Goal: Task Accomplishment & Management: Complete application form

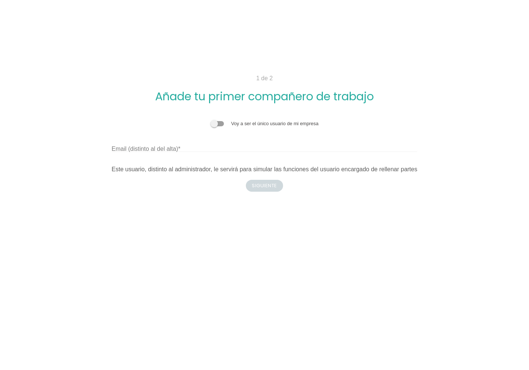
click at [216, 123] on span at bounding box center [217, 123] width 13 height 5
click at [211, 120] on input "checkbox" at bounding box center [211, 120] width 0 height 0
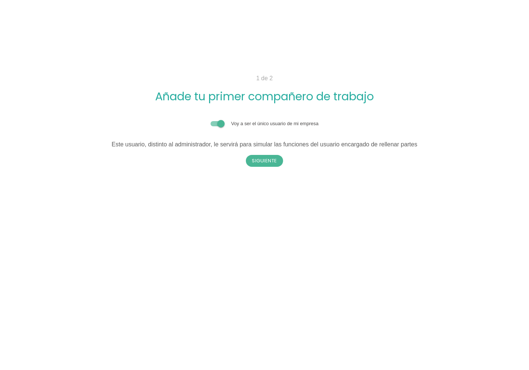
click at [218, 123] on span at bounding box center [217, 123] width 13 height 5
click at [211, 120] on input "checkbox" at bounding box center [211, 120] width 0 height 0
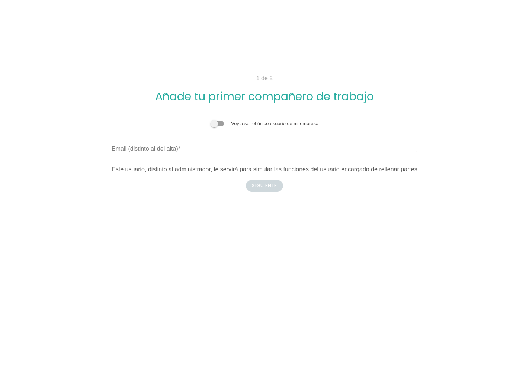
click at [171, 151] on label "Email (distinto al del alta)" at bounding box center [146, 149] width 69 height 9
click at [171, 151] on input "Email (distinto al del alta)" at bounding box center [265, 146] width 306 height 12
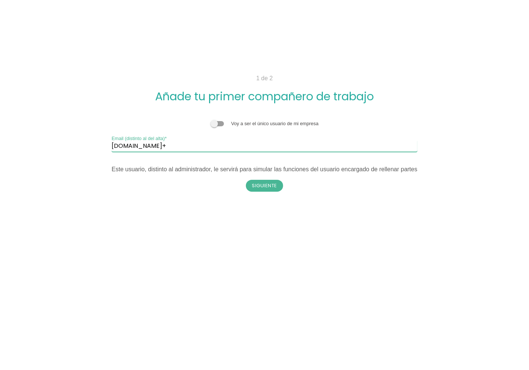
paste input "t"
click at [181, 145] on input "itcons.es+" at bounding box center [265, 146] width 306 height 12
type input "itcons.es+talleresgs@gmail.com"
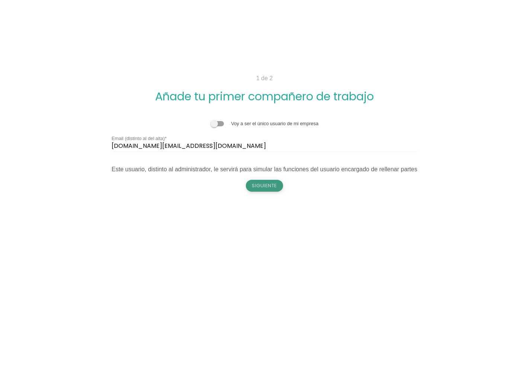
click at [261, 185] on button "Siguiente" at bounding box center [264, 186] width 37 height 12
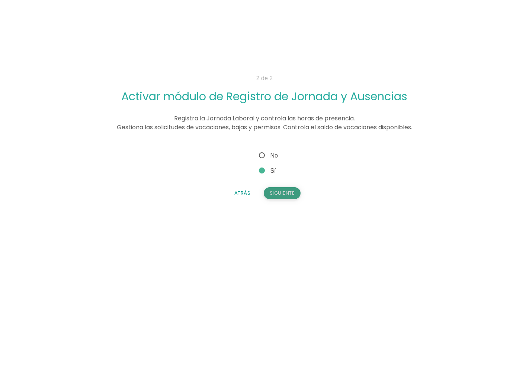
click at [275, 191] on button "Siguiente" at bounding box center [282, 193] width 37 height 12
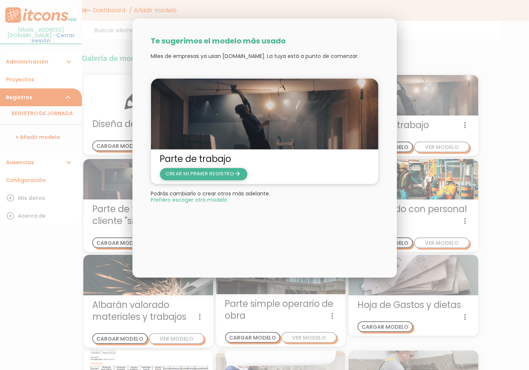
click at [220, 175] on span "CREAR MI PRIMER REGISTRO arrow_forward" at bounding box center [204, 174] width 76 height 7
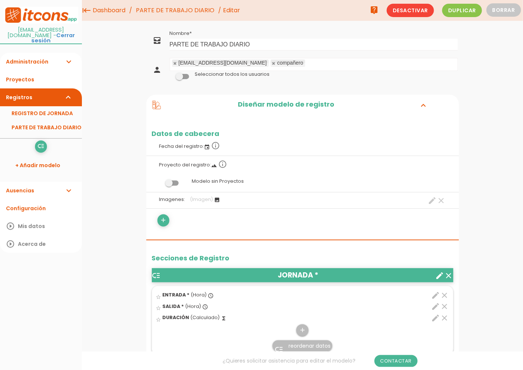
scroll to position [165, 0]
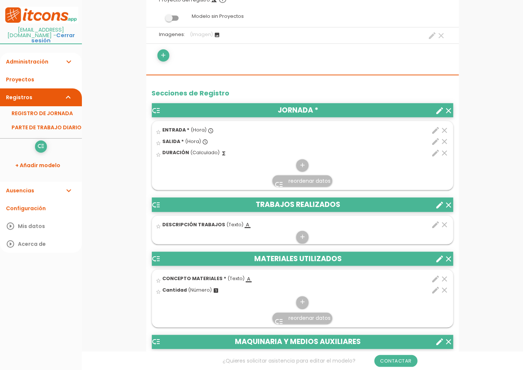
click at [436, 130] on icon "edit" at bounding box center [435, 130] width 9 height 9
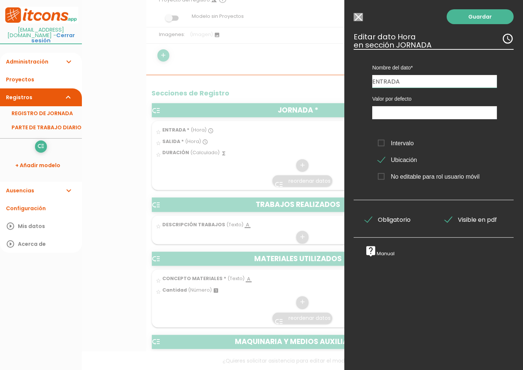
drag, startPoint x: 384, startPoint y: 82, endPoint x: 296, endPoint y: 88, distance: 88.0
click at [298, 87] on form "Guardar all_inbox Nombre PARTE DE TRABAJO DIARIO person [EMAIL_ADDRESS][DOMAIN_…" at bounding box center [302, 369] width 312 height 1013
type input "INICIO"
click at [463, 17] on link "Guardar" at bounding box center [479, 16] width 67 height 15
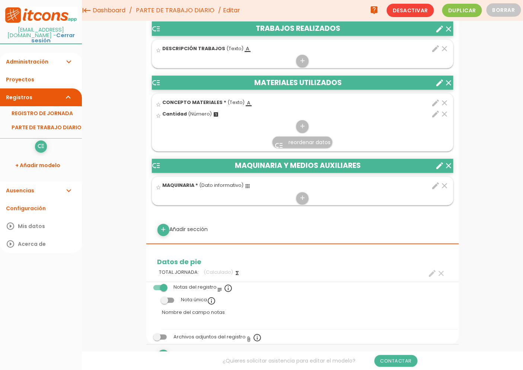
scroll to position [155, 0]
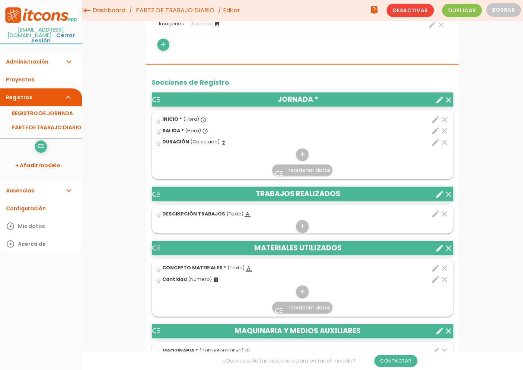
click at [433, 129] on icon "edit" at bounding box center [435, 130] width 9 height 9
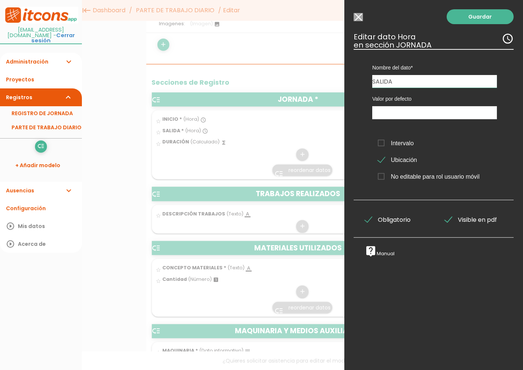
drag, startPoint x: 411, startPoint y: 80, endPoint x: 215, endPoint y: 77, distance: 196.4
click at [216, 77] on form "Guardar all_inbox Nombre PARTE DE TRABAJO DIARIO person comercial@talleresgs.es…" at bounding box center [302, 358] width 312 height 1013
type input "f"
type input "FIN"
click at [495, 19] on link "Guardar" at bounding box center [479, 16] width 67 height 15
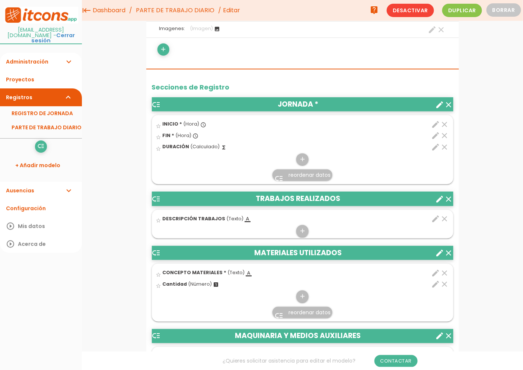
scroll to position [114, 0]
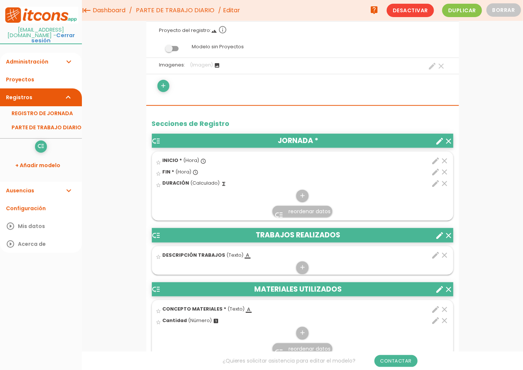
click at [432, 162] on icon "edit" at bounding box center [435, 161] width 9 height 9
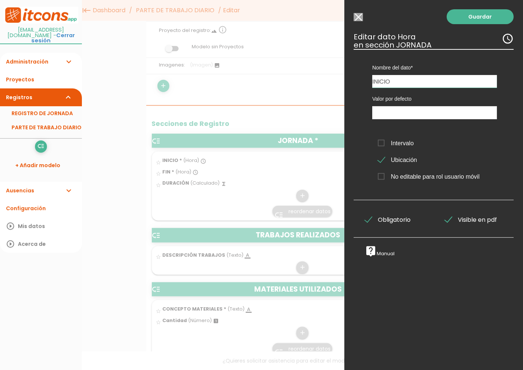
click at [359, 18] on input "Seleccionar todos los usuarios" at bounding box center [357, 17] width 9 height 8
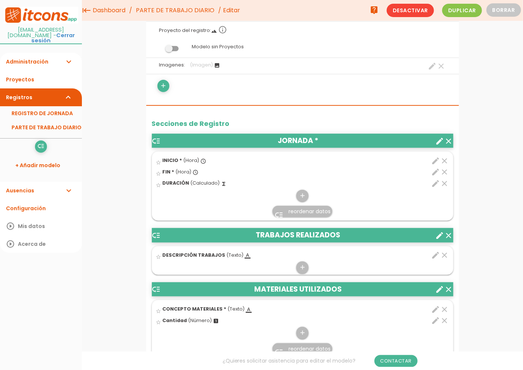
click at [439, 139] on icon "create" at bounding box center [439, 141] width 9 height 9
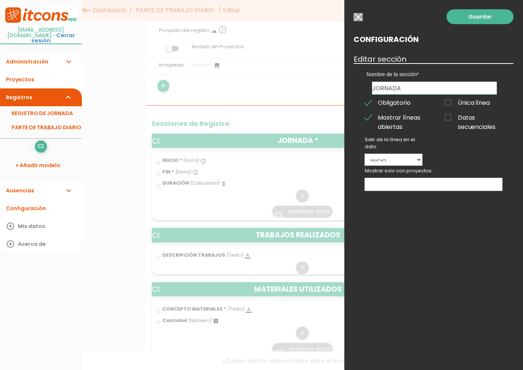
drag, startPoint x: 418, startPoint y: 91, endPoint x: 268, endPoint y: 81, distance: 151.0
type input "h"
type input "HORAS DE TRABAJO"
click at [452, 16] on link "Guardar" at bounding box center [479, 16] width 67 height 15
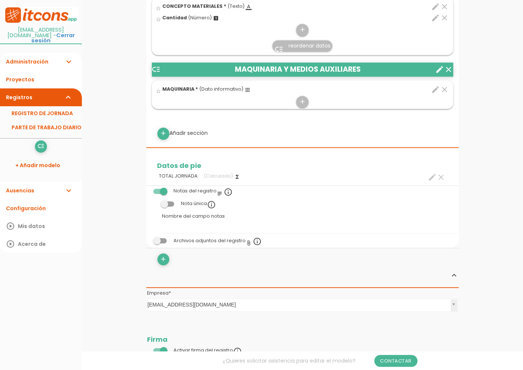
scroll to position [486, 0]
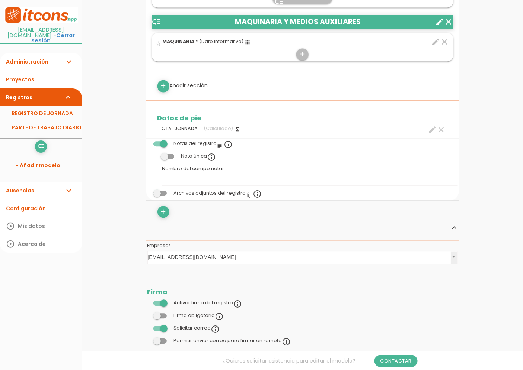
click at [429, 128] on icon "create" at bounding box center [432, 129] width 9 height 9
select select "1294"
select select "HORAS DE TRABAJO_pos3"
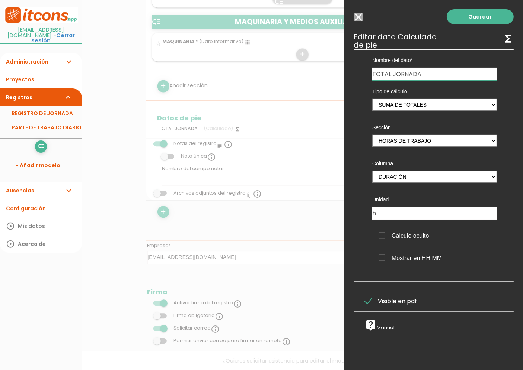
drag, startPoint x: 435, startPoint y: 73, endPoint x: 392, endPoint y: 72, distance: 43.5
click at [392, 72] on input "TOTAL JORNADA" at bounding box center [434, 74] width 125 height 13
type input "TOTAL HORAS"
click at [466, 12] on link "Guardar" at bounding box center [479, 16] width 67 height 15
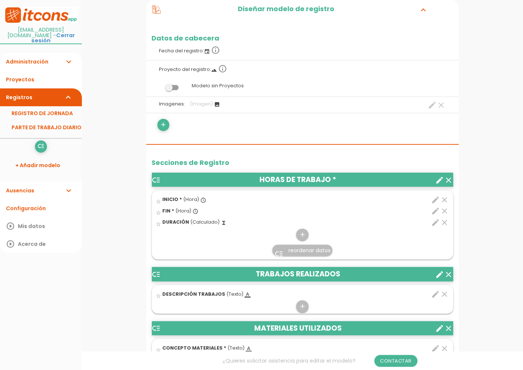
scroll to position [124, 0]
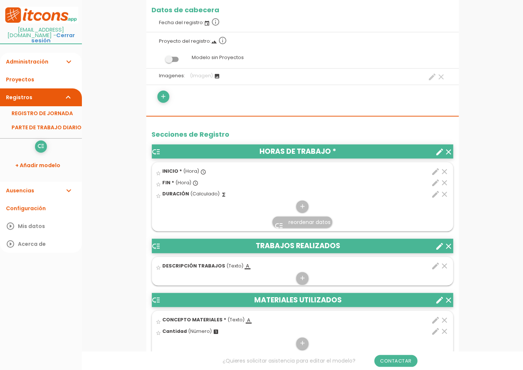
click at [436, 73] on icon "create" at bounding box center [432, 77] width 9 height 9
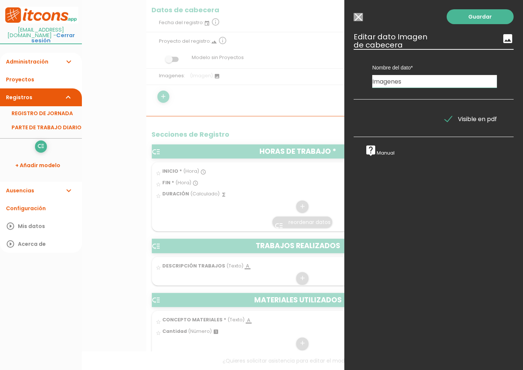
drag, startPoint x: 404, startPoint y: 82, endPoint x: 138, endPoint y: 78, distance: 266.3
type input "Fotos"
click at [486, 16] on link "Guardar" at bounding box center [479, 16] width 67 height 15
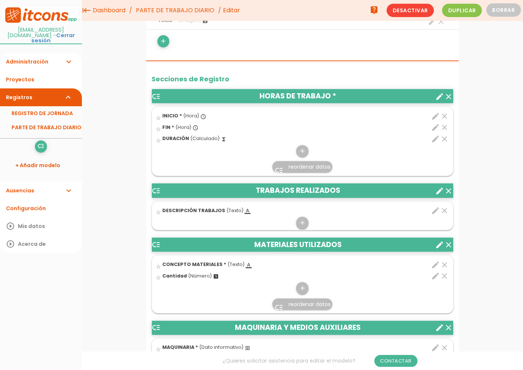
scroll to position [155, 0]
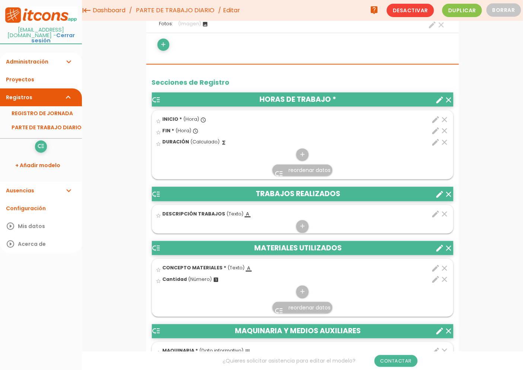
click at [448, 196] on icon "clear" at bounding box center [448, 194] width 9 height 9
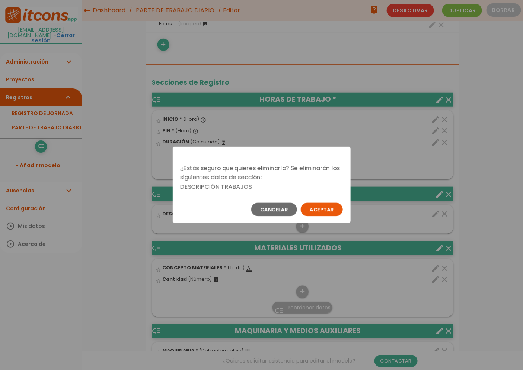
scroll to position [0, 0]
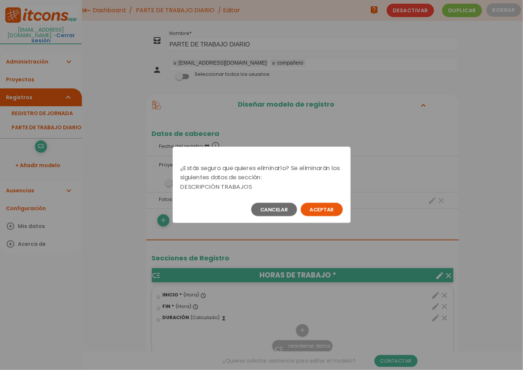
click at [333, 208] on button "Aceptar" at bounding box center [322, 209] width 42 height 13
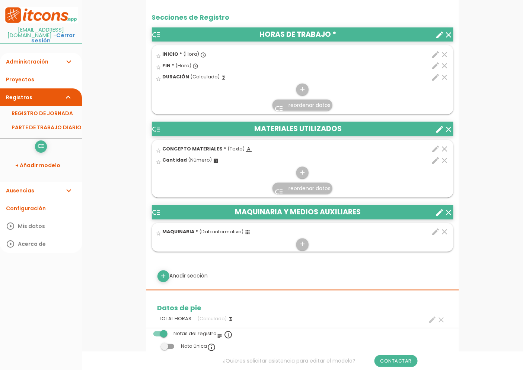
scroll to position [248, 0]
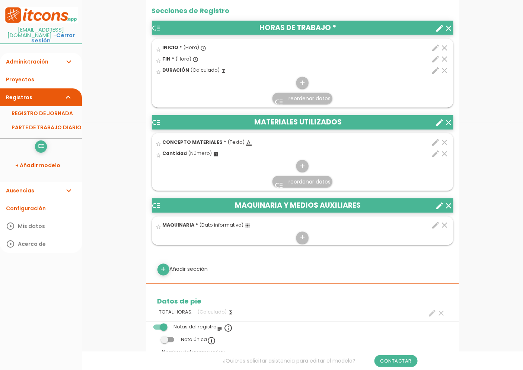
click at [449, 206] on icon "clear" at bounding box center [448, 206] width 9 height 9
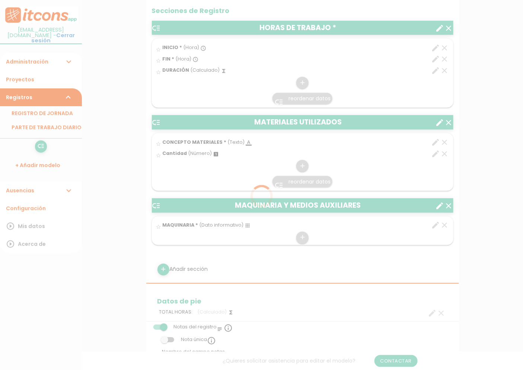
scroll to position [0, 0]
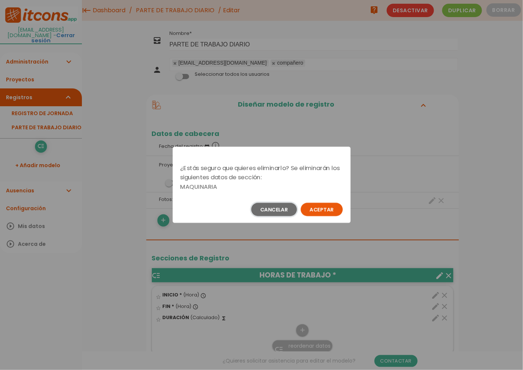
click at [276, 209] on button "Cancelar" at bounding box center [274, 209] width 46 height 13
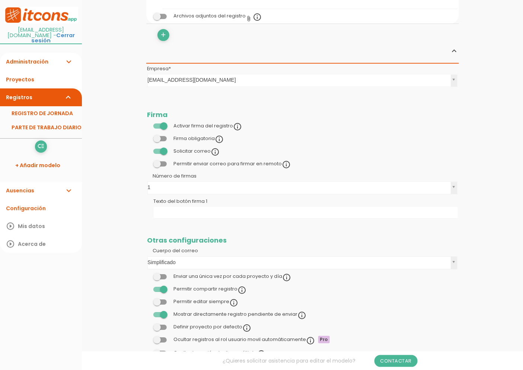
scroll to position [638, 0]
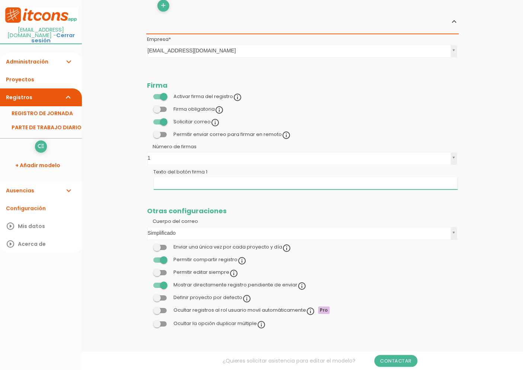
click at [198, 181] on input "Texto del botón firma 1" at bounding box center [306, 184] width 304 height 12
type input "f"
type input "FIRMA CLIENTE"
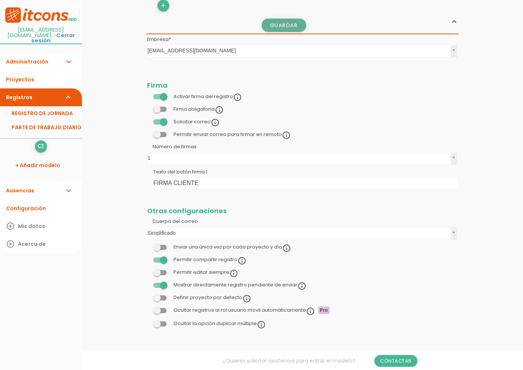
click at [293, 31] on link "Guardar" at bounding box center [283, 25] width 45 height 13
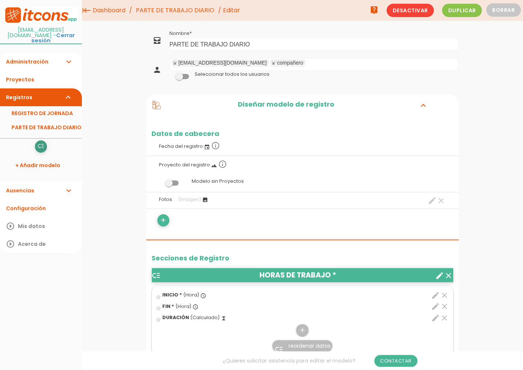
click at [38, 141] on icon "low_priority" at bounding box center [40, 147] width 7 height 12
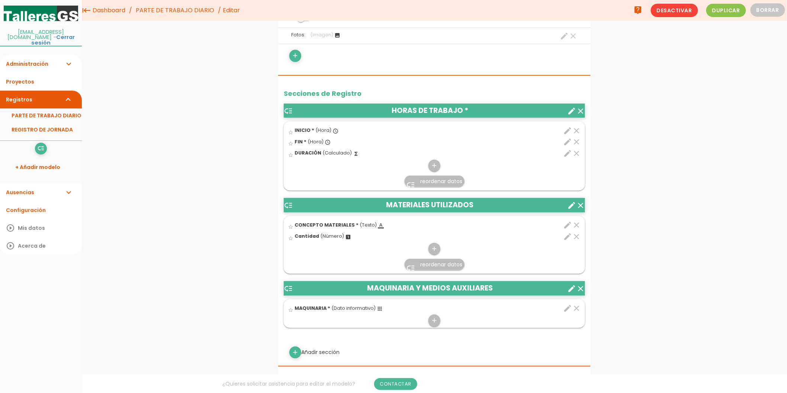
scroll to position [124, 0]
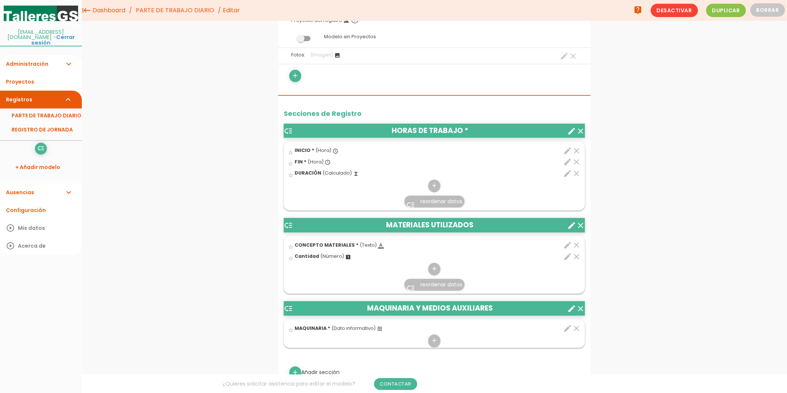
drag, startPoint x: 48, startPoint y: 49, endPoint x: 49, endPoint y: 54, distance: 4.5
click at [48, 55] on link "Administración expand_more" at bounding box center [41, 64] width 82 height 18
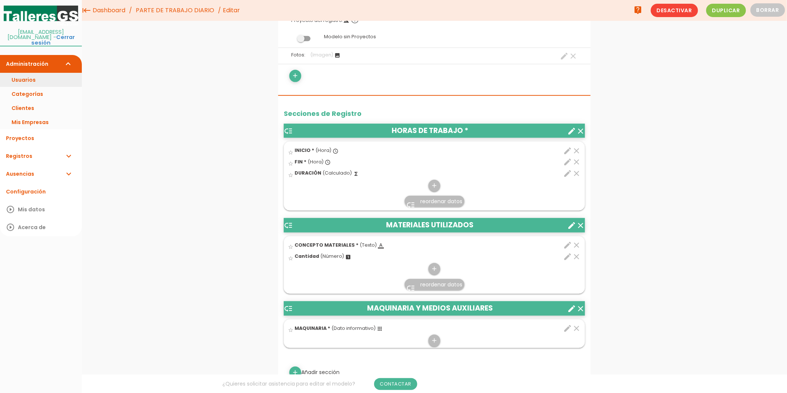
click at [34, 75] on link "Usuarios" at bounding box center [41, 80] width 82 height 14
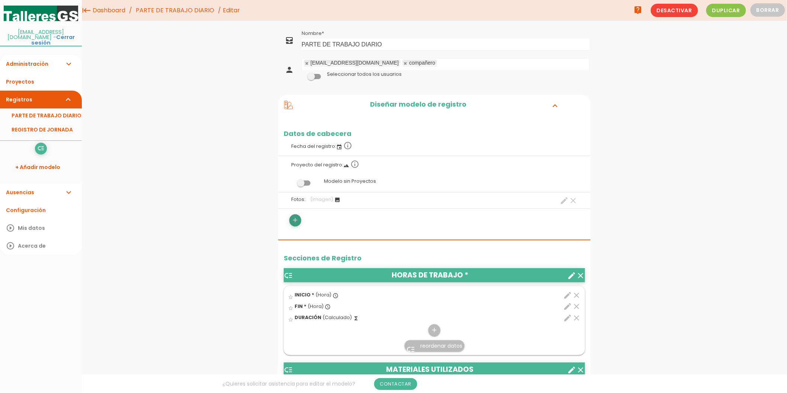
click at [298, 219] on icon "add" at bounding box center [295, 221] width 7 height 12
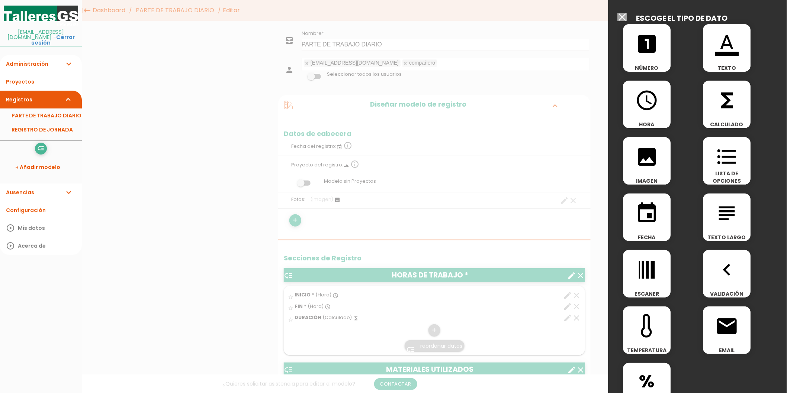
click at [703, 44] on span "format_color_text" at bounding box center [727, 40] width 48 height 32
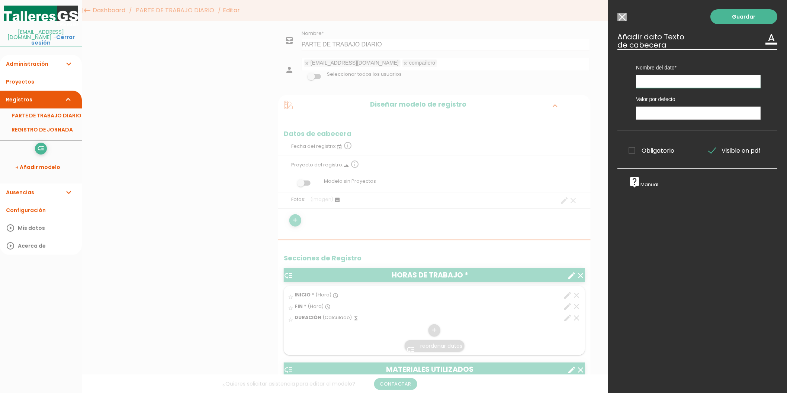
click at [668, 80] on input "text" at bounding box center [698, 81] width 125 height 13
type input "Codigo de erp"
click at [718, 20] on link "Guardar" at bounding box center [744, 16] width 67 height 15
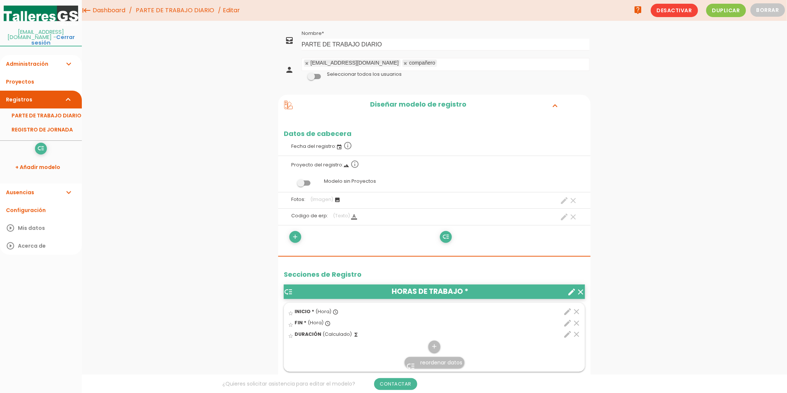
drag, startPoint x: 172, startPoint y: 196, endPoint x: 168, endPoint y: 77, distance: 119.4
click at [177, 10] on link "PARTE DE TRABAJO DIARIO" at bounding box center [175, 10] width 82 height 21
click at [297, 242] on icon "add" at bounding box center [295, 237] width 7 height 12
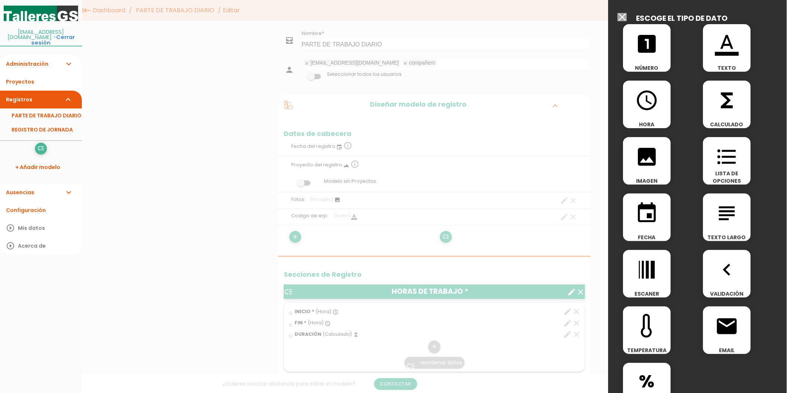
click at [707, 56] on div "format_color_text TEXTO" at bounding box center [727, 48] width 48 height 48
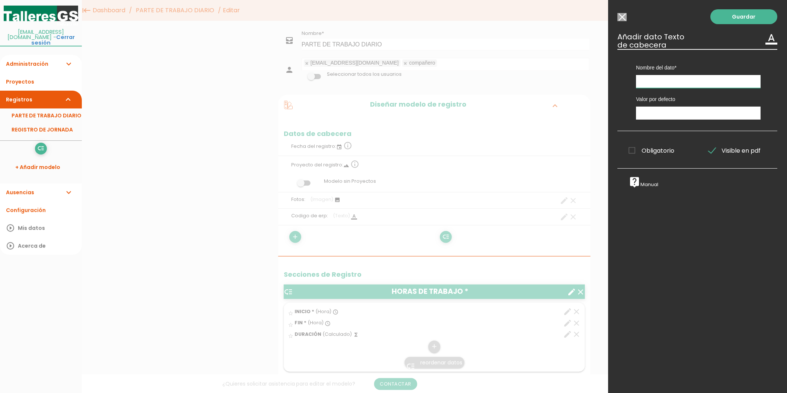
click at [657, 83] on input "text" at bounding box center [698, 81] width 125 height 13
type input "trabajo a realizar"
click at [738, 12] on link "Guardar" at bounding box center [744, 16] width 67 height 15
click at [172, 118] on div at bounding box center [393, 148] width 787 height 492
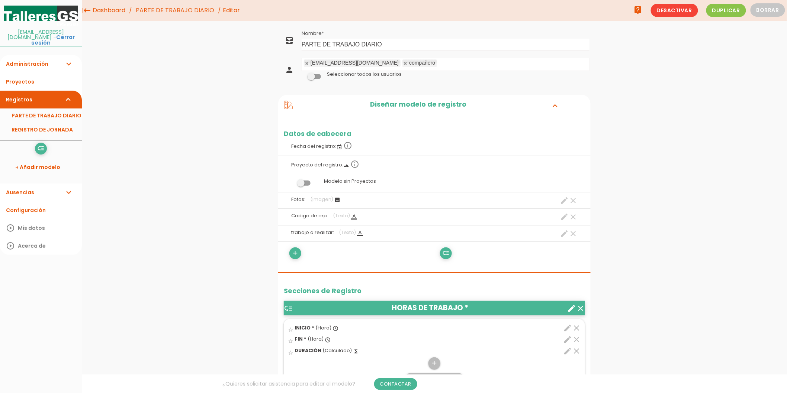
scroll to position [83, 0]
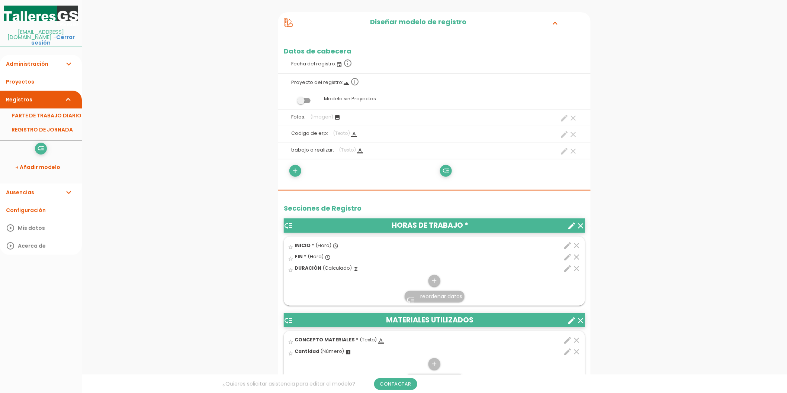
click at [572, 224] on icon "create" at bounding box center [571, 226] width 9 height 9
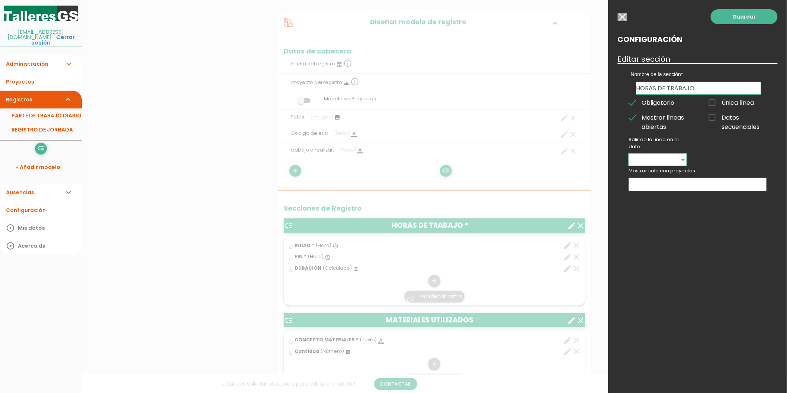
click at [664, 158] on select "INICIO FIN DURACIÓN" at bounding box center [658, 160] width 58 height 12
select select "4838"
click at [629, 154] on select "INICIO FIN DURACIÓN" at bounding box center [658, 160] width 58 height 12
click at [764, 15] on link "Guardar" at bounding box center [744, 16] width 67 height 15
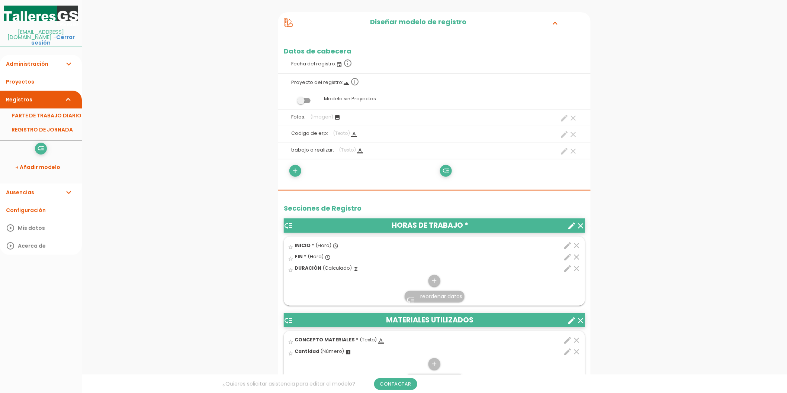
drag, startPoint x: 644, startPoint y: 234, endPoint x: 634, endPoint y: 230, distance: 11.3
click at [435, 277] on icon "add" at bounding box center [434, 281] width 7 height 12
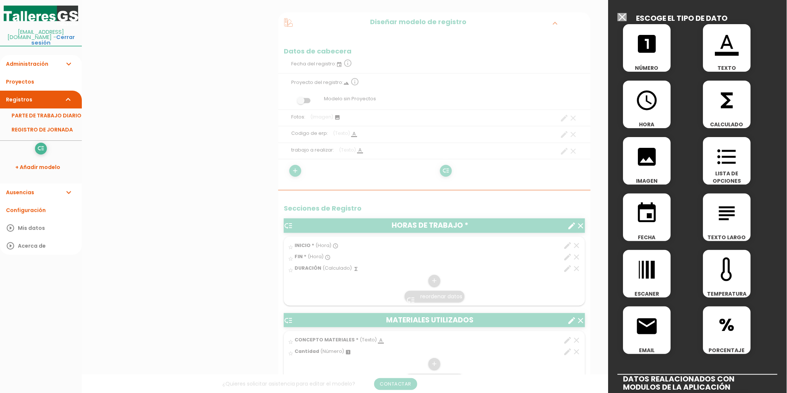
click at [645, 227] on div "event FECHA" at bounding box center [647, 218] width 48 height 48
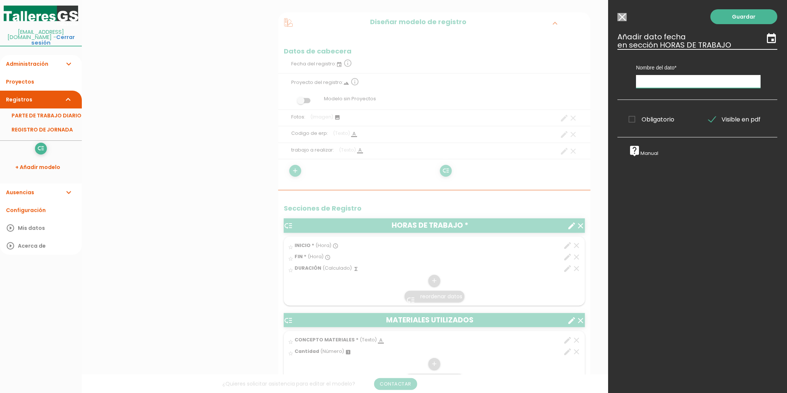
click at [656, 84] on input "text" at bounding box center [698, 81] width 125 height 13
type input "fecha"
click at [752, 17] on link "Guardar" at bounding box center [744, 16] width 67 height 15
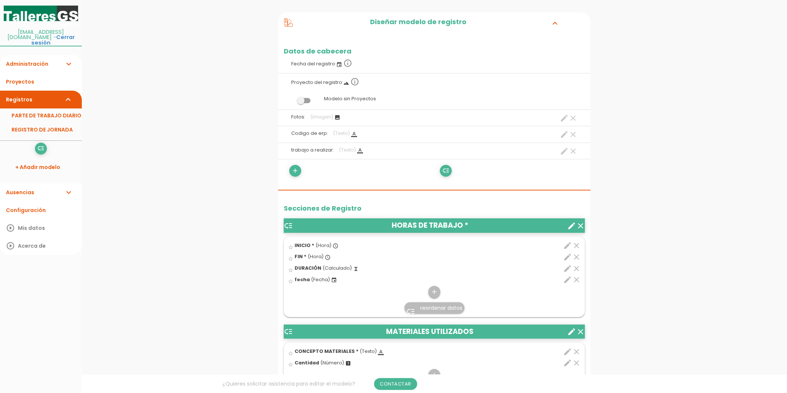
click at [437, 306] on span "reordenar datos" at bounding box center [442, 308] width 42 height 7
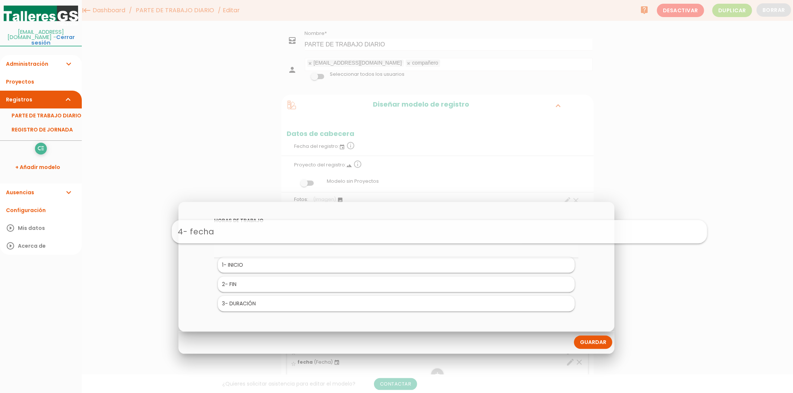
drag, startPoint x: 253, startPoint y: 301, endPoint x: 296, endPoint y: 228, distance: 83.9
click at [583, 345] on link "Guardar" at bounding box center [593, 342] width 38 height 13
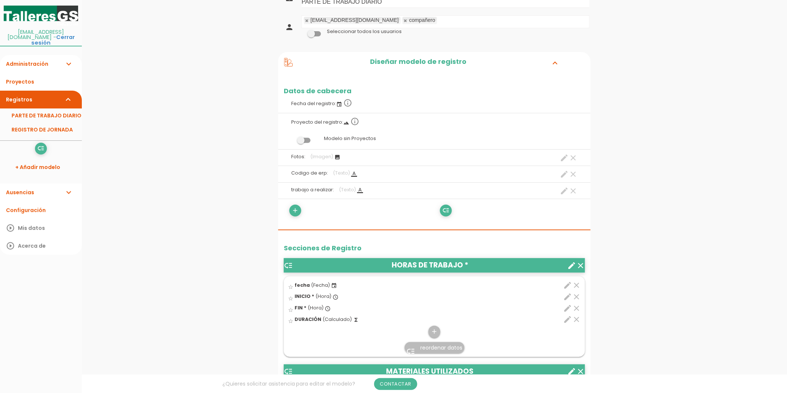
scroll to position [83, 0]
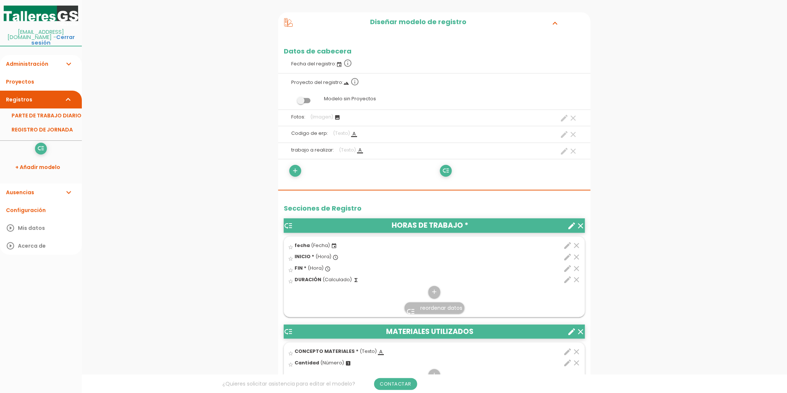
click at [566, 258] on icon "edit" at bounding box center [567, 257] width 9 height 9
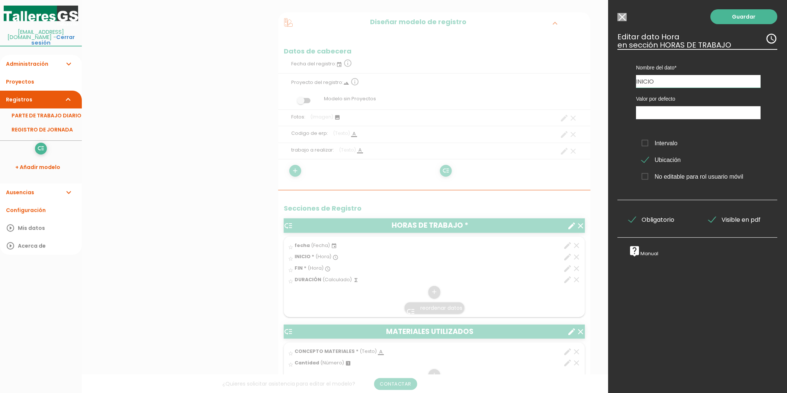
click at [623, 19] on input "Seleccionar todos los usuarios" at bounding box center [622, 17] width 9 height 8
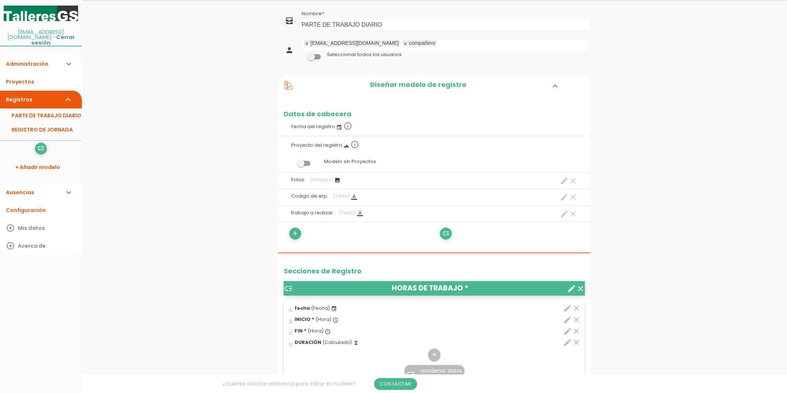
scroll to position [0, 0]
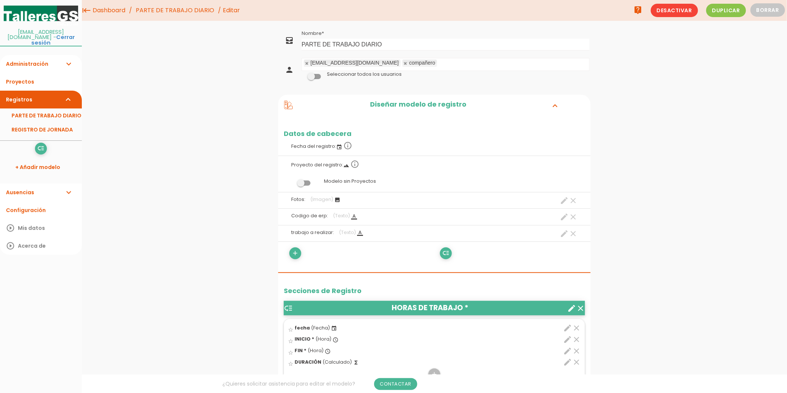
click at [181, 15] on link "PARTE DE TRABAJO DIARIO" at bounding box center [175, 10] width 82 height 21
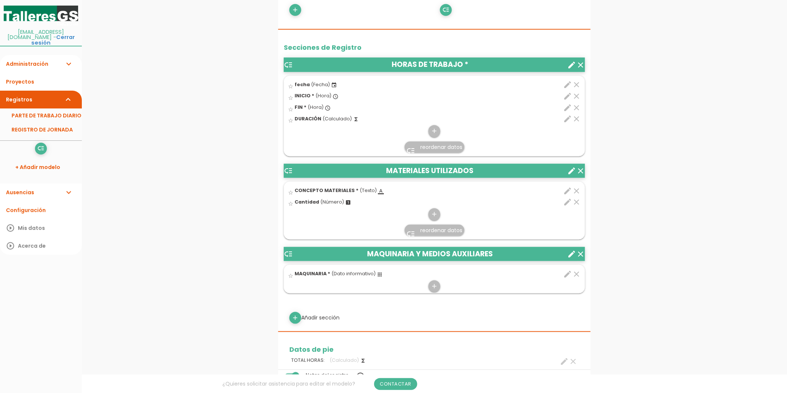
scroll to position [289, 0]
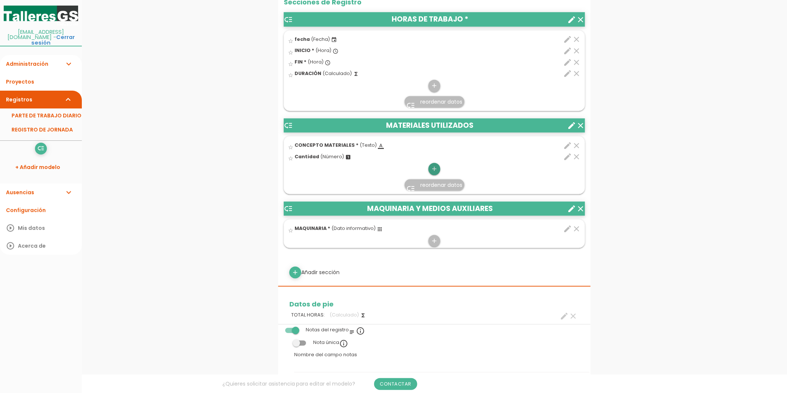
click at [433, 172] on icon "add" at bounding box center [434, 169] width 7 height 12
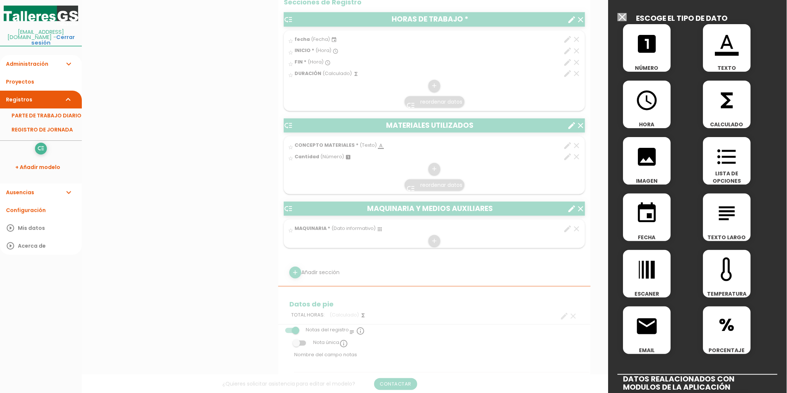
click at [620, 17] on input "Seleccionar todos los usuarios" at bounding box center [622, 17] width 9 height 8
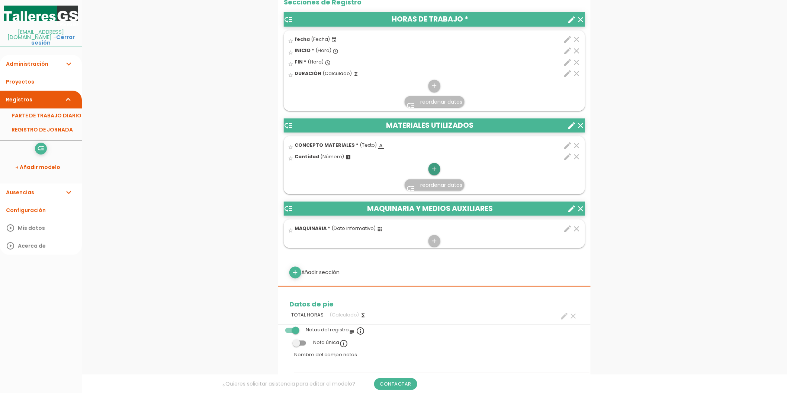
click at [434, 171] on icon "add" at bounding box center [434, 169] width 7 height 12
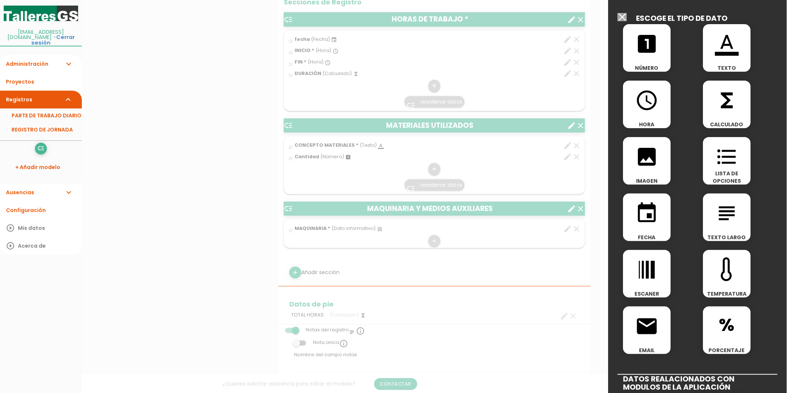
drag, startPoint x: 258, startPoint y: 122, endPoint x: 244, endPoint y: 123, distance: 13.8
click at [258, 122] on div at bounding box center [393, 148] width 787 height 492
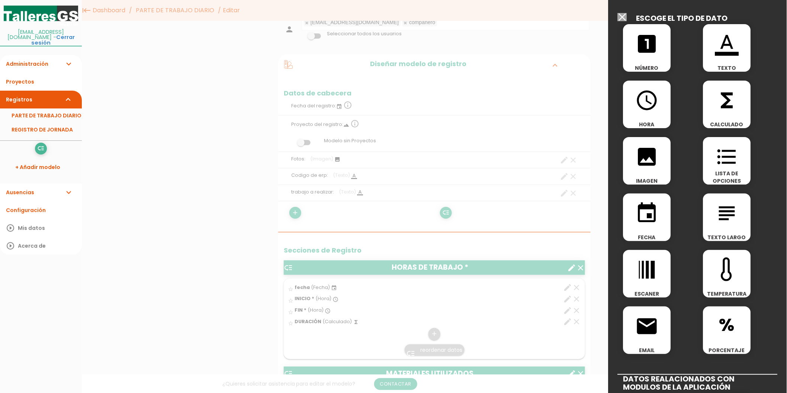
scroll to position [0, 0]
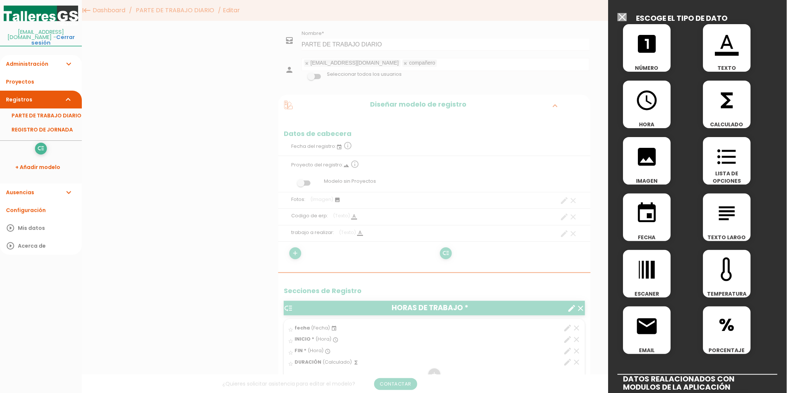
click at [625, 21] on div "looks_one NÚMERO" at bounding box center [658, 49] width 80 height 57
click at [623, 19] on input "Seleccionar todos los usuarios" at bounding box center [622, 17] width 9 height 8
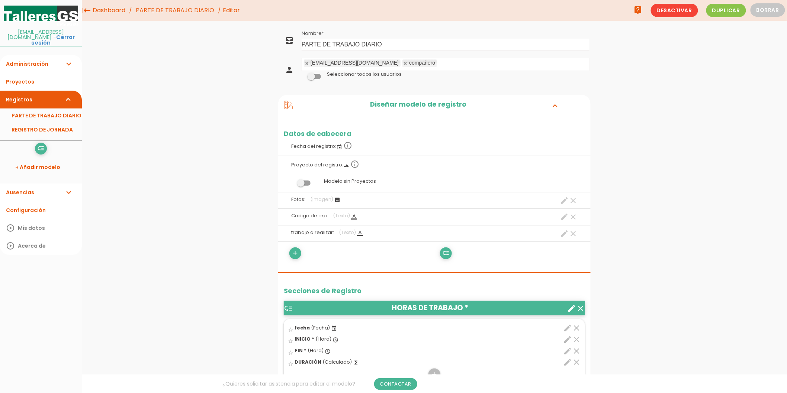
click at [147, 16] on link "PARTE DE TRABAJO DIARIO" at bounding box center [175, 10] width 82 height 21
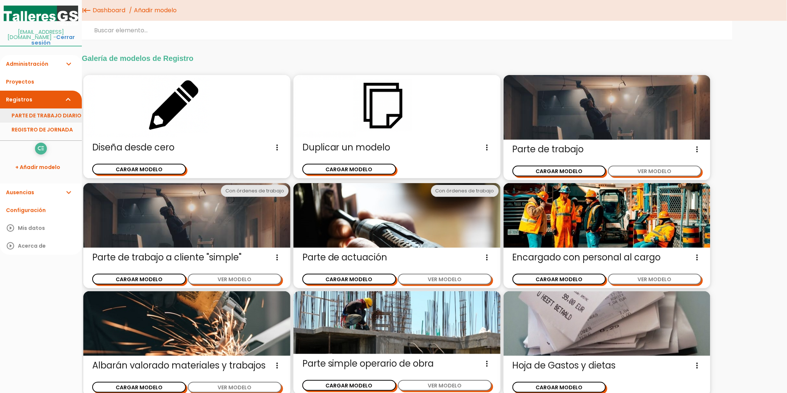
click at [56, 109] on link "PARTE DE TRABAJO DIARIO" at bounding box center [41, 116] width 82 height 14
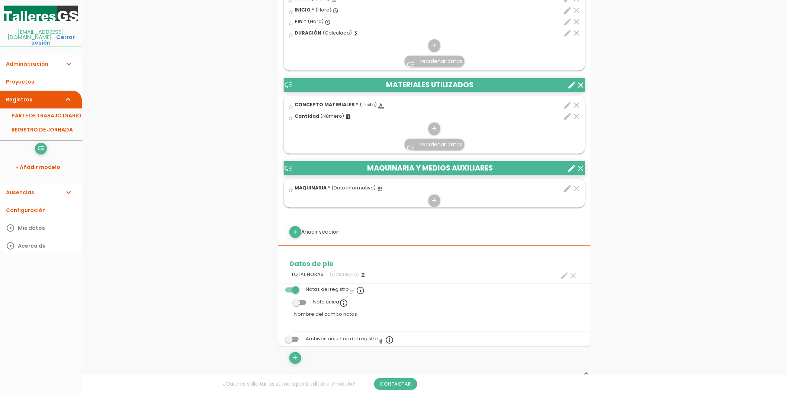
scroll to position [330, 0]
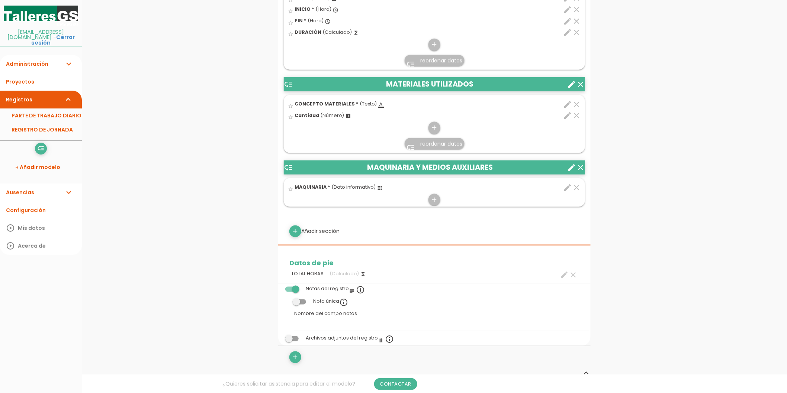
click at [35, 56] on link "Administración expand_more" at bounding box center [41, 64] width 82 height 18
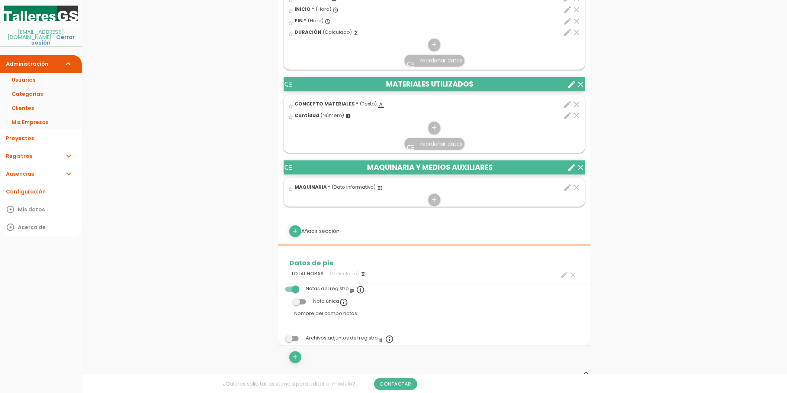
click at [224, 147] on div "menu keyboard_tab Dashboard PARTE DE TRABAJO DIARIO Editar" at bounding box center [434, 197] width 705 height 1054
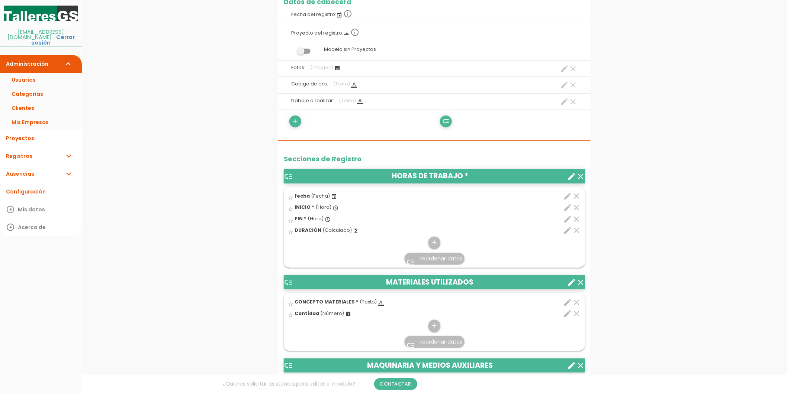
scroll to position [0, 0]
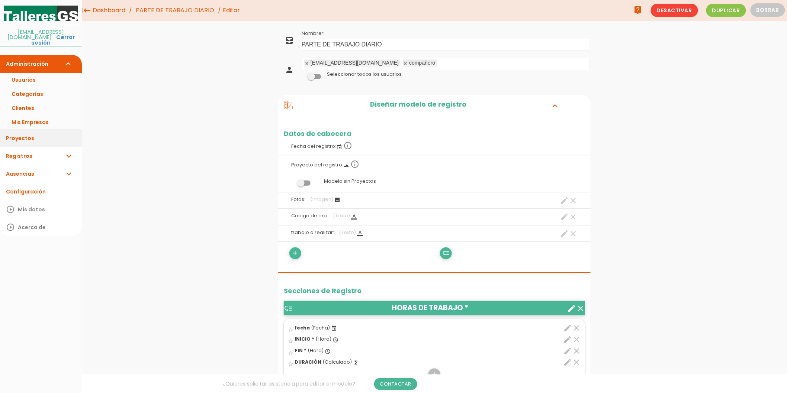
click at [39, 136] on link "Proyectos" at bounding box center [41, 138] width 82 height 18
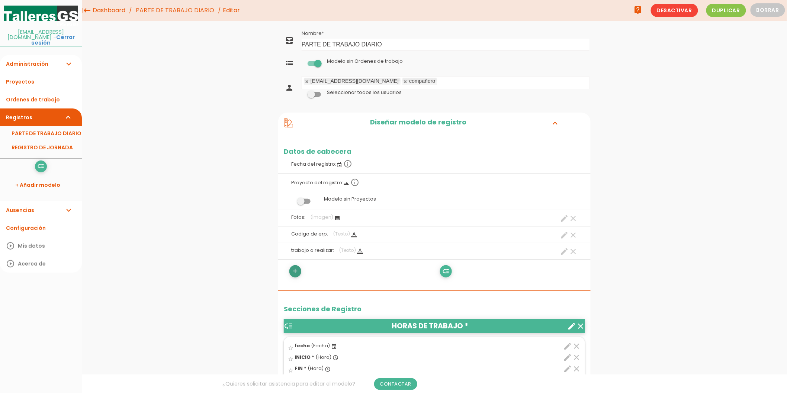
click at [296, 270] on icon "add" at bounding box center [295, 272] width 7 height 12
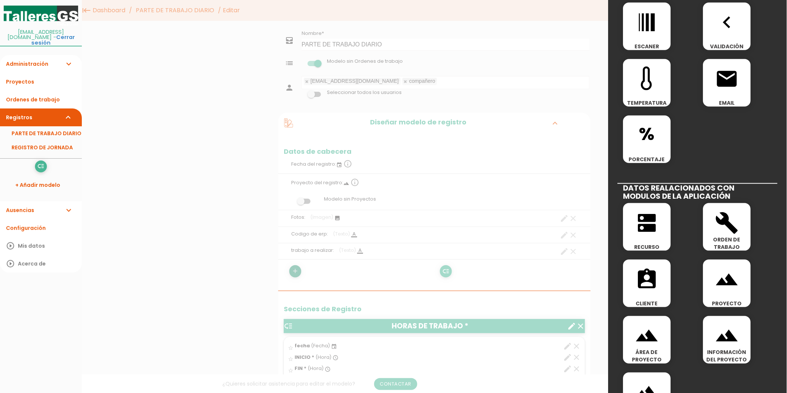
scroll to position [280, 0]
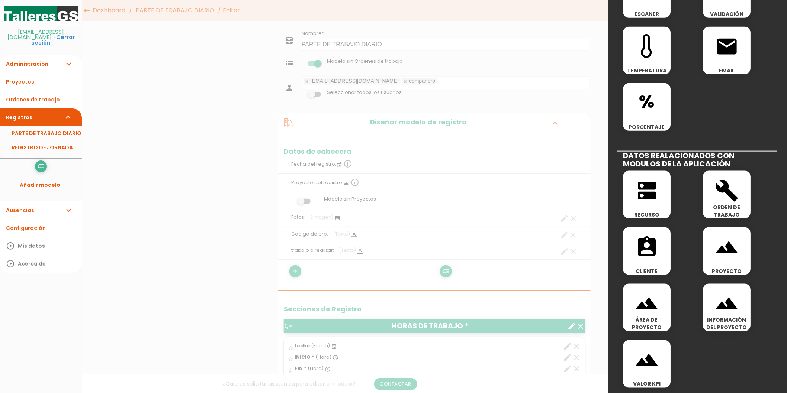
click at [726, 300] on icon "landscape" at bounding box center [727, 304] width 24 height 24
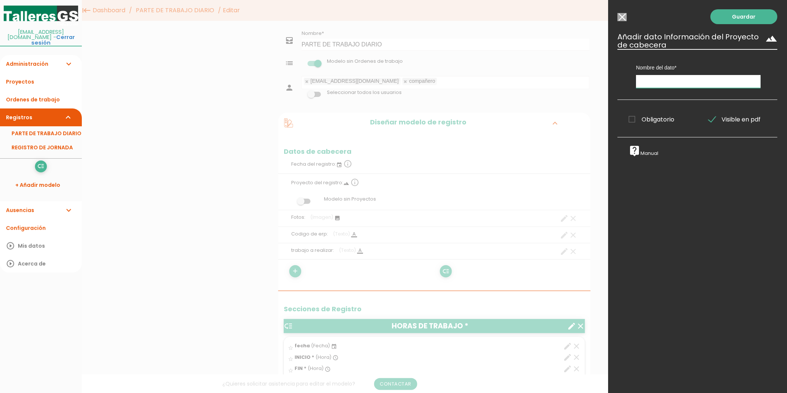
click at [656, 87] on input "text" at bounding box center [698, 81] width 125 height 13
type input "información del pedido"
click at [734, 16] on link "Guardar" at bounding box center [744, 16] width 67 height 15
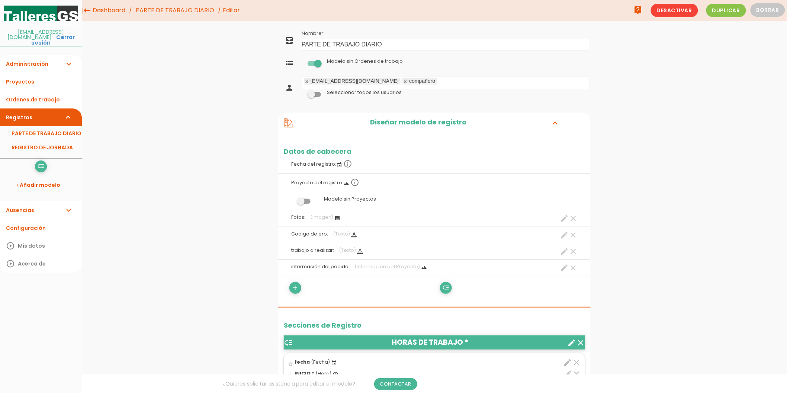
click at [190, 13] on link "PARTE DE TRABAJO DIARIO" at bounding box center [175, 10] width 82 height 21
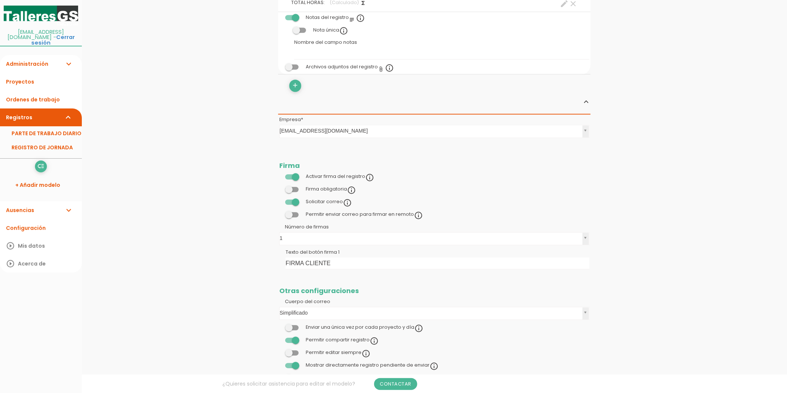
scroll to position [694, 0]
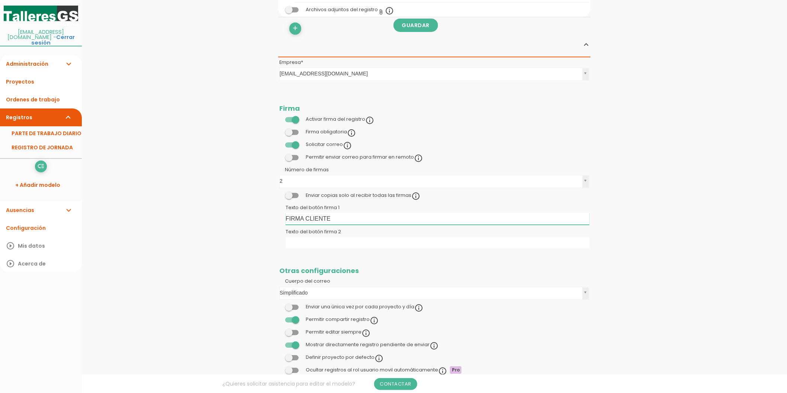
drag, startPoint x: 338, startPoint y: 218, endPoint x: 235, endPoint y: 217, distance: 103.4
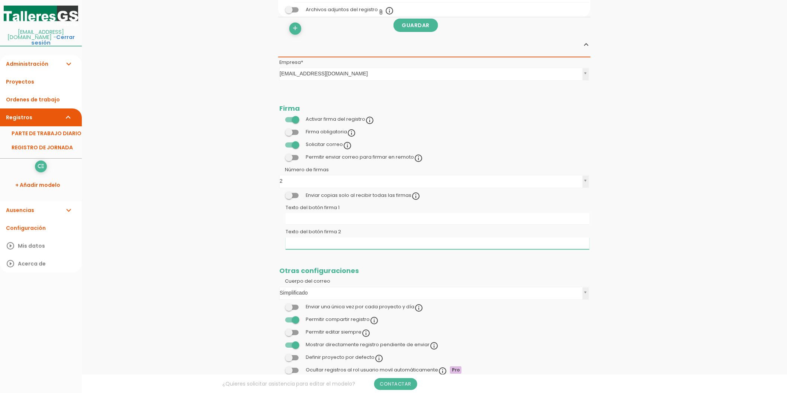
click at [295, 239] on input "Texto del botón firma 2" at bounding box center [438, 244] width 304 height 12
paste input "FIRMA CLIENTE"
type input "FIRMA CLIENTE"
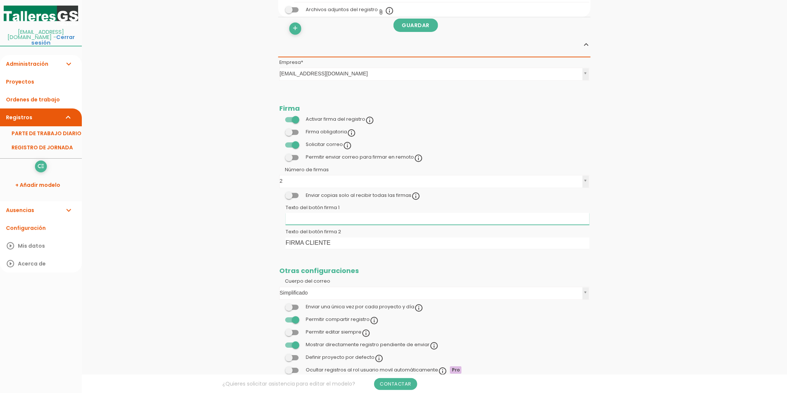
click at [296, 218] on input "Texto del botón firma 1" at bounding box center [438, 219] width 304 height 12
type input "FIRMA OPERARIO"
click at [420, 28] on link "Guardar" at bounding box center [415, 25] width 45 height 13
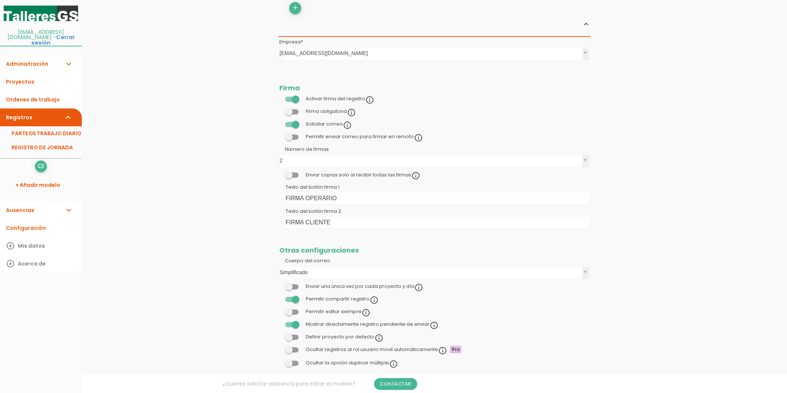
scroll to position [731, 0]
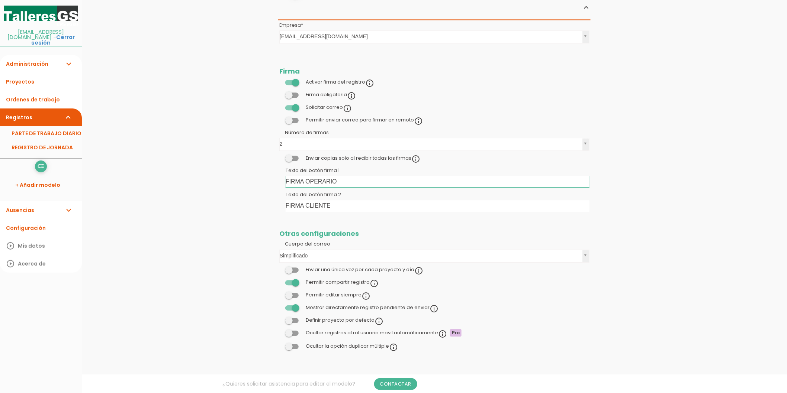
drag, startPoint x: 314, startPoint y: 182, endPoint x: 560, endPoint y: 173, distance: 246.4
click at [560, 173] on td "Texto del botón firma 1 FIRMA OPERARIO" at bounding box center [434, 178] width 312 height 24
type input "FIRMA TECNICO"
click at [408, 29] on link "Guardar" at bounding box center [415, 25] width 45 height 13
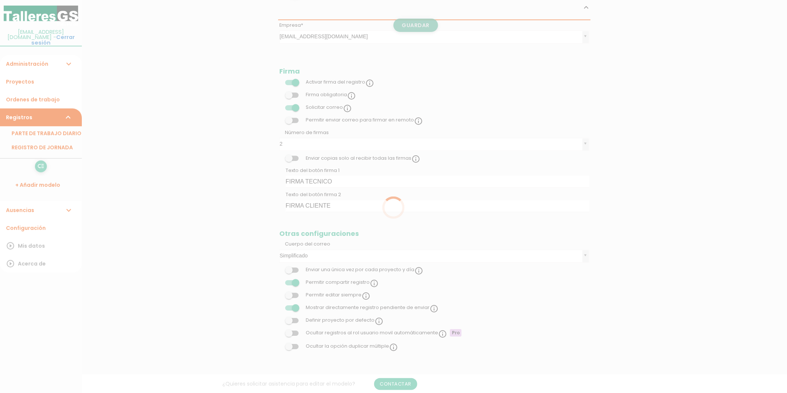
scroll to position [709, 0]
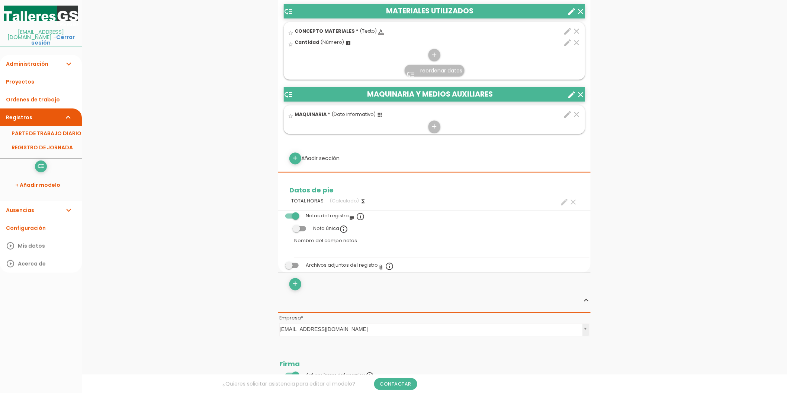
click at [150, 125] on div "menu keyboard_tab Dashboard PARTE DE TRABAJO DIARIO Editar" at bounding box center [434, 124] width 705 height 1125
click at [35, 129] on link "PARTE DE TRABAJO DIARIO" at bounding box center [41, 133] width 82 height 14
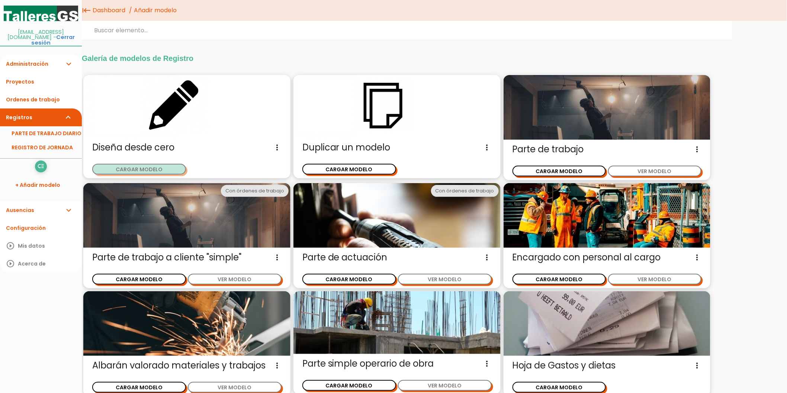
click at [147, 166] on button "CARGAR MODELO" at bounding box center [139, 169] width 94 height 11
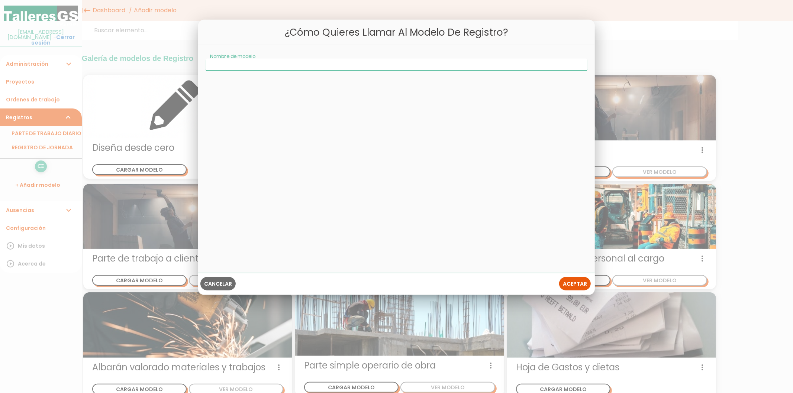
click at [322, 65] on input "Nombre de modelo" at bounding box center [397, 64] width 382 height 12
type input "o"
type input "presupuesto"
click at [576, 284] on span "Aceptar" at bounding box center [575, 283] width 24 height 7
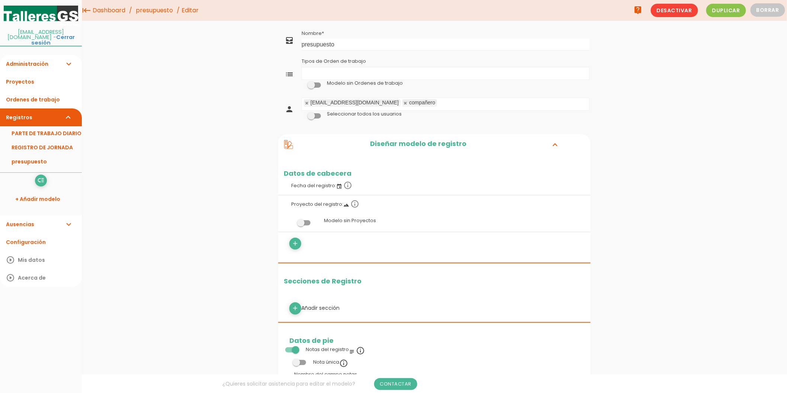
click at [59, 55] on link "Administración expand_more" at bounding box center [41, 64] width 82 height 18
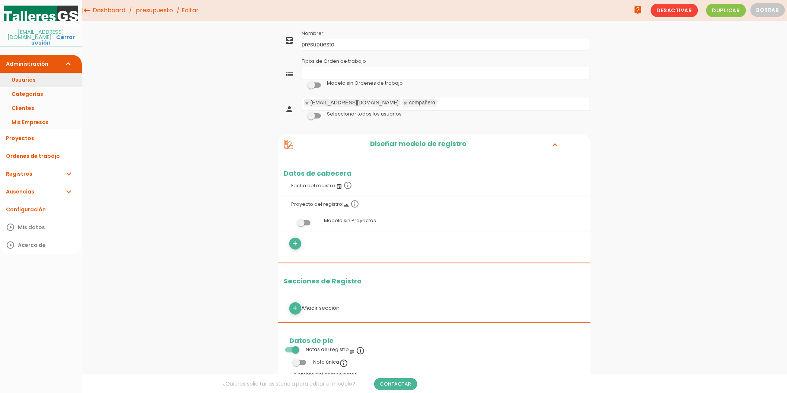
click at [28, 76] on link "Usuarios" at bounding box center [41, 80] width 82 height 14
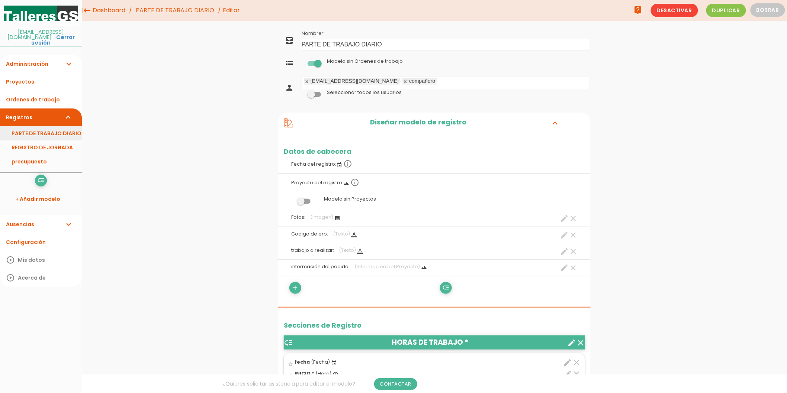
click at [51, 126] on link "PARTE DE TRABAJO DIARIO" at bounding box center [41, 133] width 82 height 14
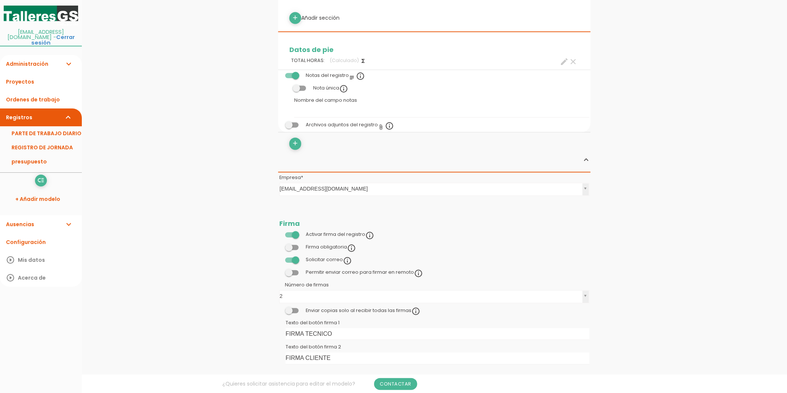
scroll to position [661, 0]
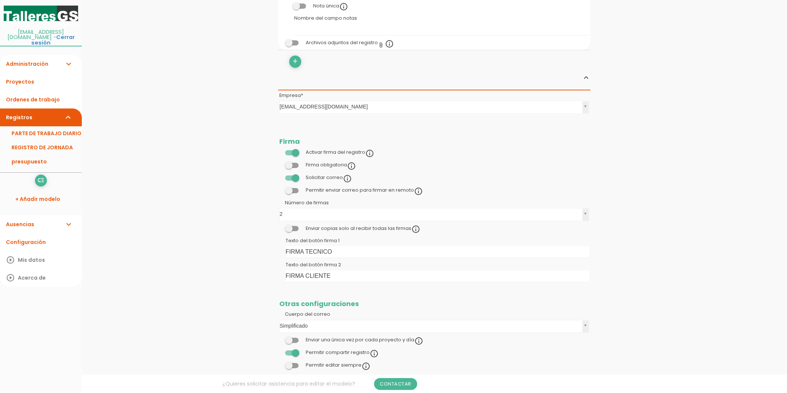
click at [293, 191] on span at bounding box center [291, 190] width 13 height 5
click at [279, 189] on input "checkbox" at bounding box center [279, 189] width 0 height 0
click at [417, 27] on link "Guardar" at bounding box center [415, 25] width 45 height 13
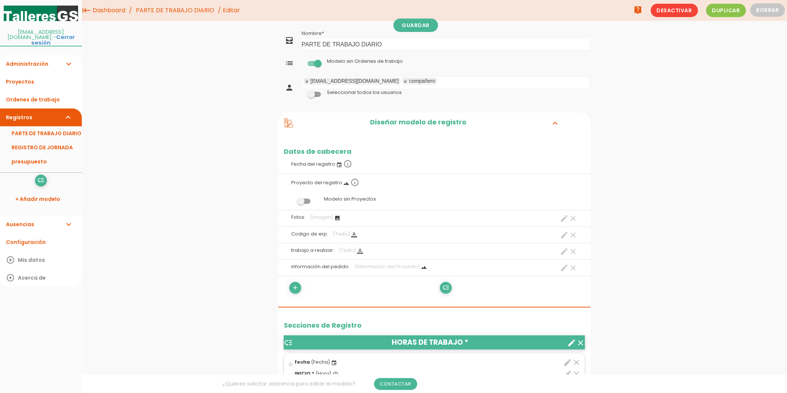
click at [187, 4] on link "PARTE DE TRABAJO DIARIO" at bounding box center [175, 10] width 82 height 21
click at [49, 91] on link "Ordenes de trabajo" at bounding box center [41, 100] width 82 height 18
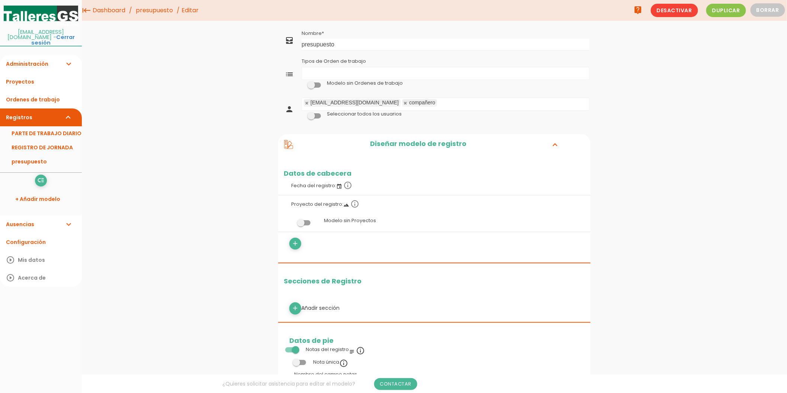
click at [371, 71] on ul "Tipos de Orden de trabajo" at bounding box center [445, 73] width 287 height 12
click at [411, 21] on link "Guardar" at bounding box center [415, 25] width 45 height 13
click at [214, 90] on div "menu keyboard_tab Dashboard presupuesto Editar live_help" at bounding box center [434, 398] width 705 height 797
click at [41, 132] on link "PARTE DE TRABAJO DIARIO" at bounding box center [41, 133] width 82 height 14
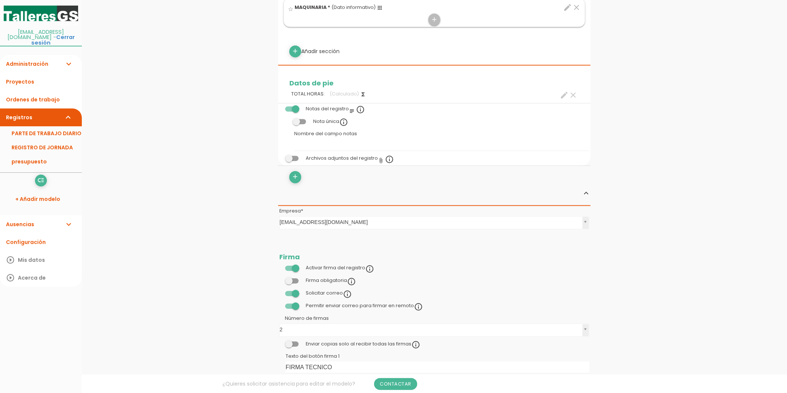
scroll to position [484, 0]
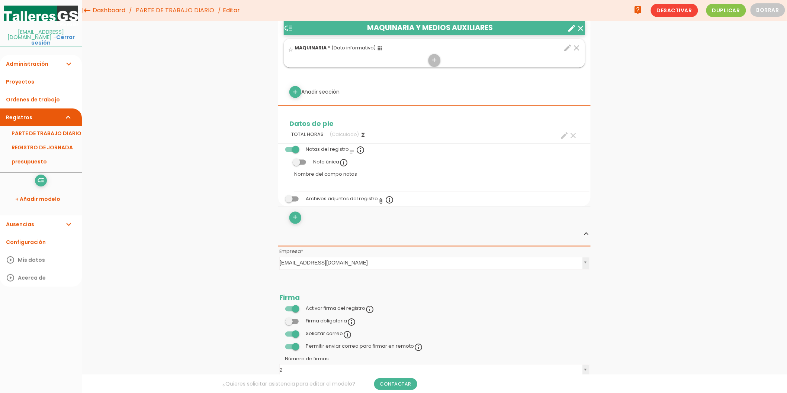
drag, startPoint x: 141, startPoint y: 96, endPoint x: 113, endPoint y: 96, distance: 28.3
click at [141, 96] on div "menu keyboard_tab Dashboard PARTE DE TRABAJO DIARIO Editar" at bounding box center [434, 68] width 705 height 1105
click at [56, 55] on link "Administración expand_more" at bounding box center [41, 64] width 82 height 18
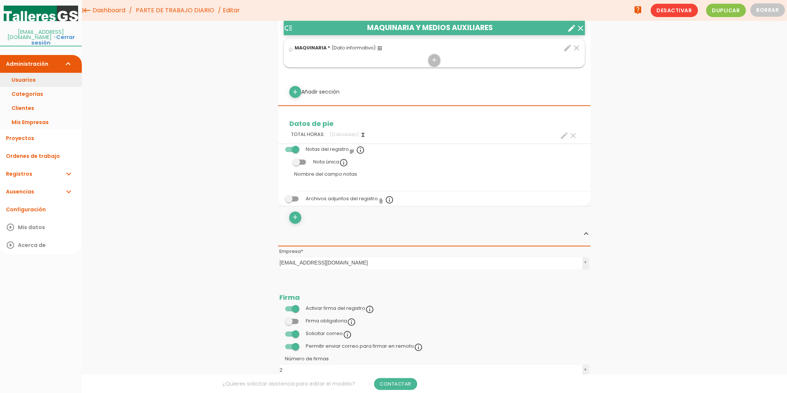
click at [41, 78] on link "Usuarios" at bounding box center [41, 80] width 82 height 14
